Goal: Task Accomplishment & Management: Use online tool/utility

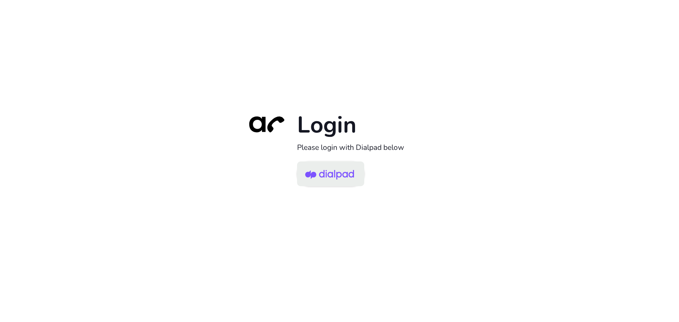
click at [333, 176] on img at bounding box center [329, 174] width 49 height 23
click at [336, 173] on img at bounding box center [329, 174] width 49 height 23
click at [338, 177] on img at bounding box center [329, 174] width 49 height 23
